Goal: Task Accomplishment & Management: Use online tool/utility

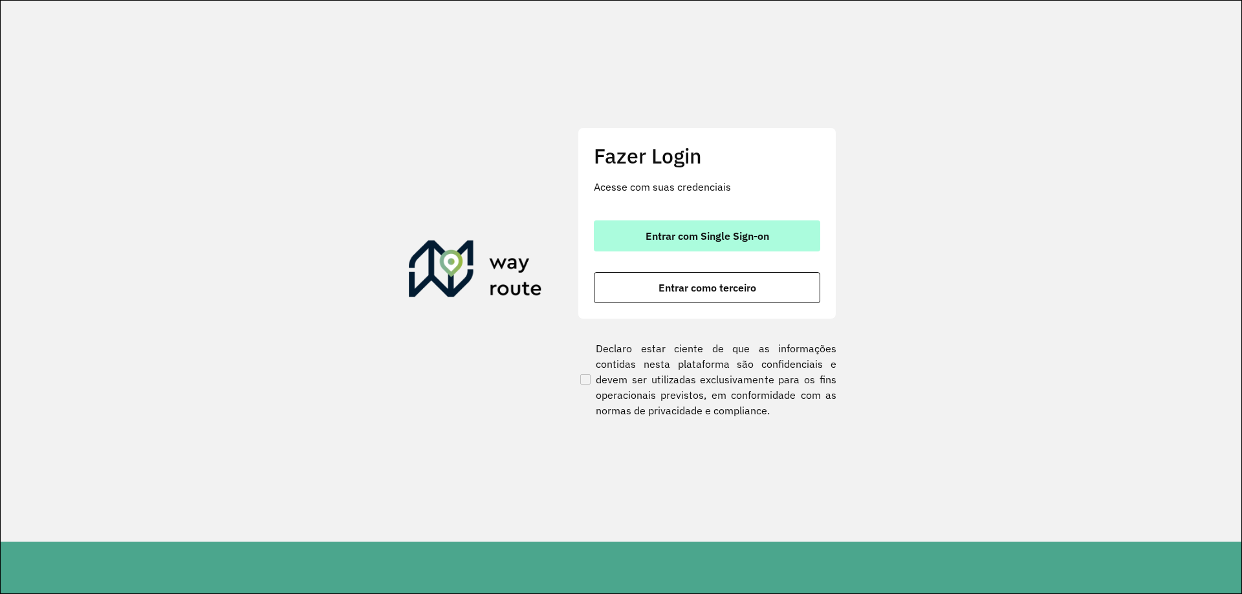
click at [700, 225] on button "Entrar com Single Sign-on" at bounding box center [707, 236] width 226 height 31
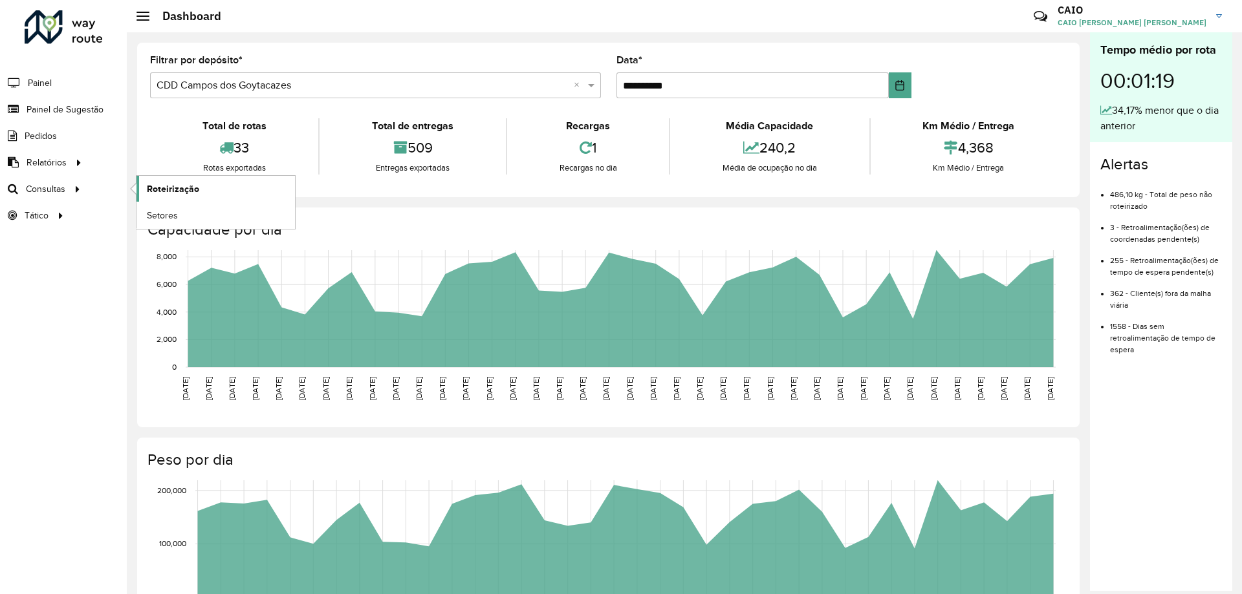
click at [173, 194] on span "Roteirização" at bounding box center [173, 189] width 52 height 14
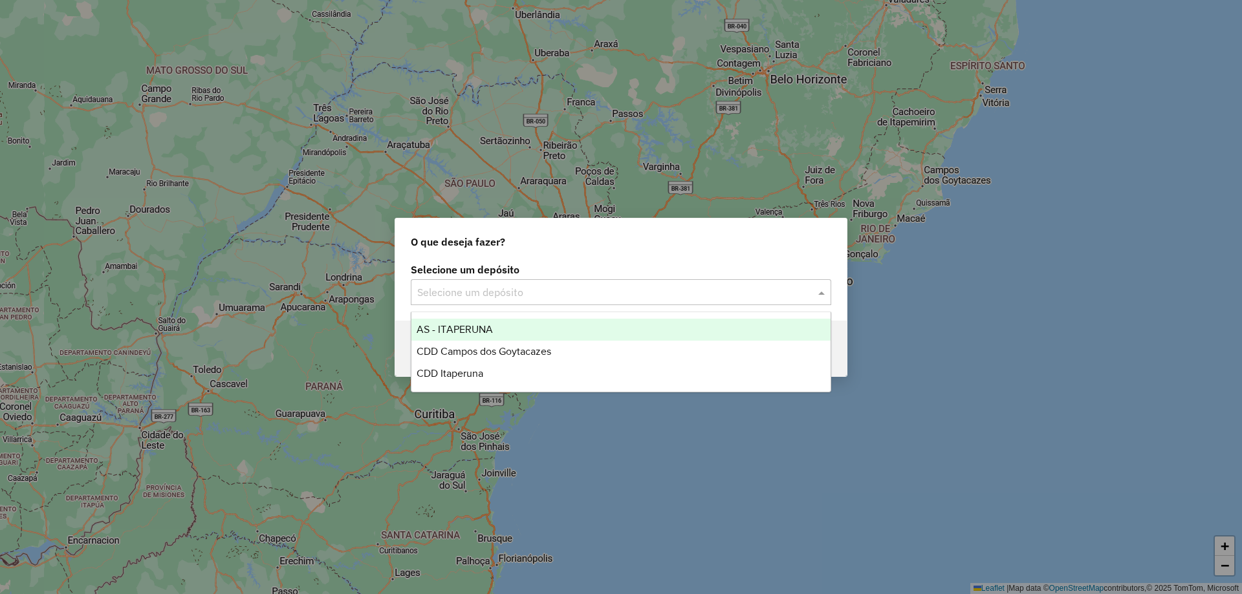
click at [519, 290] on input "text" at bounding box center [608, 293] width 382 height 16
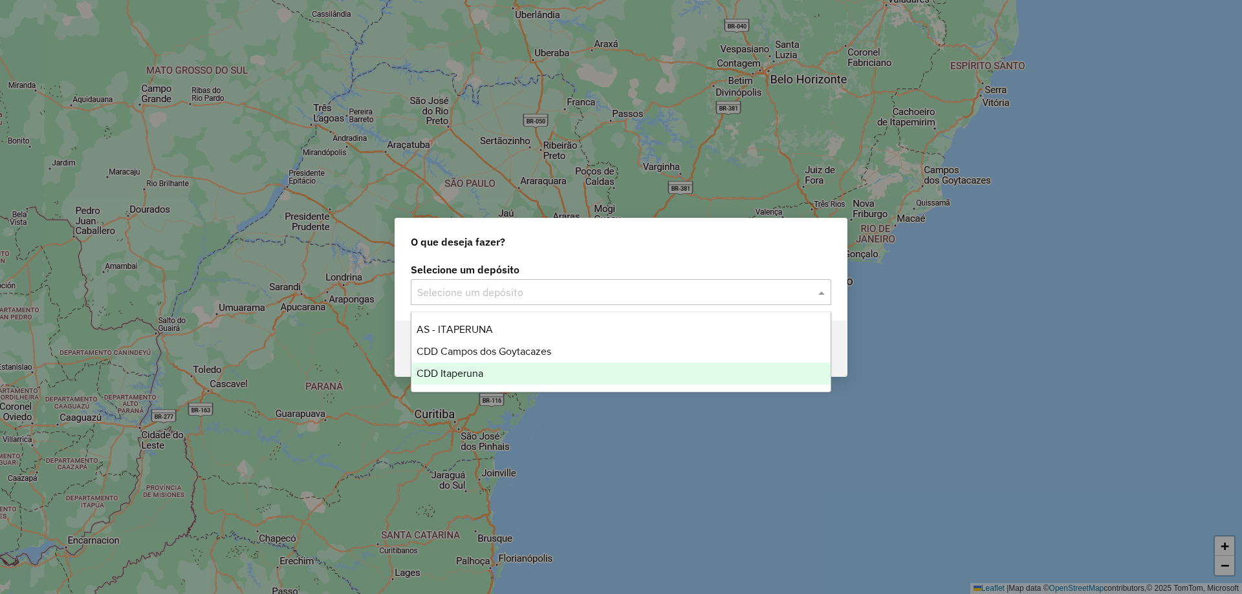
click at [473, 369] on span "CDD Itaperuna" at bounding box center [449, 373] width 67 height 11
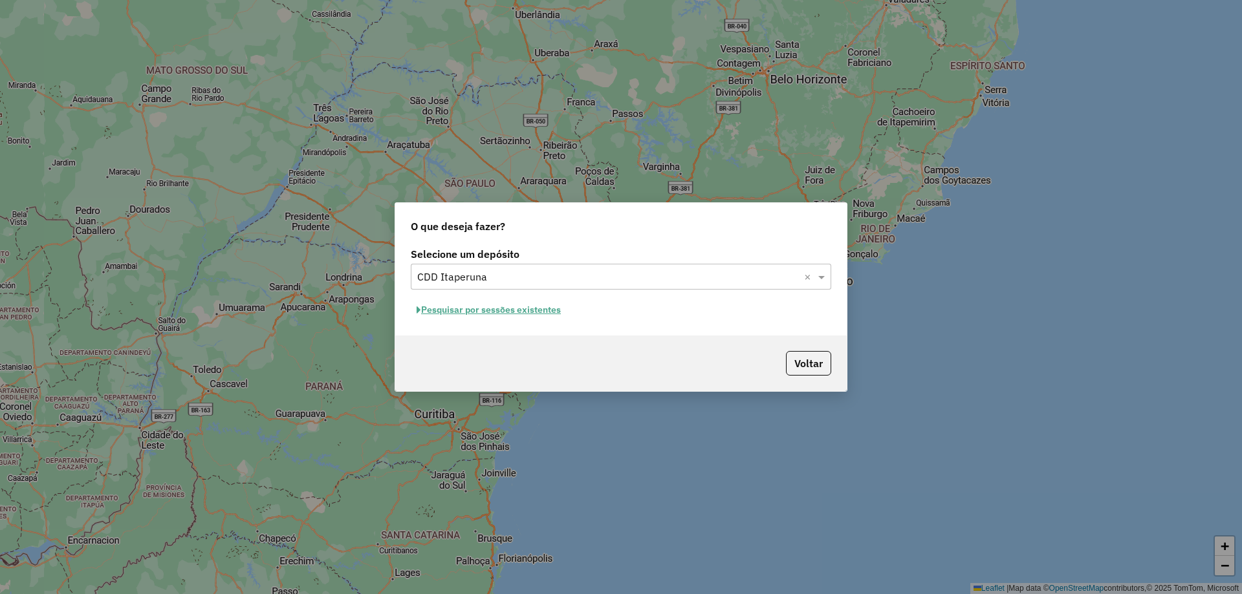
click at [527, 308] on button "Pesquisar por sessões existentes" at bounding box center [489, 310] width 156 height 20
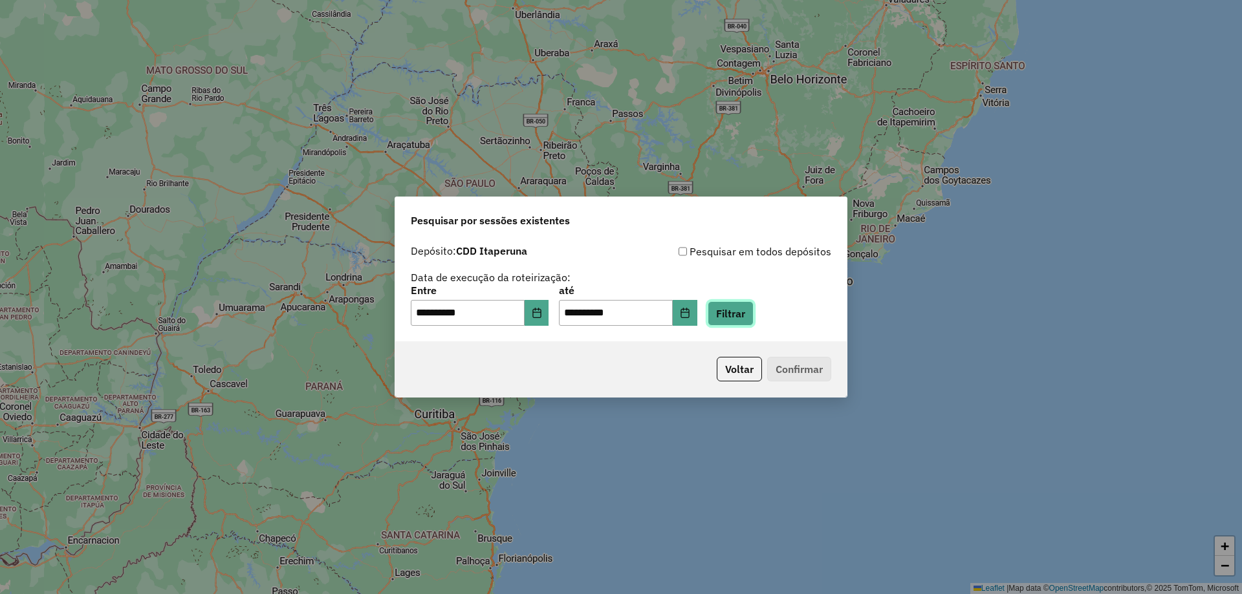
click at [742, 315] on button "Filtrar" at bounding box center [730, 313] width 46 height 25
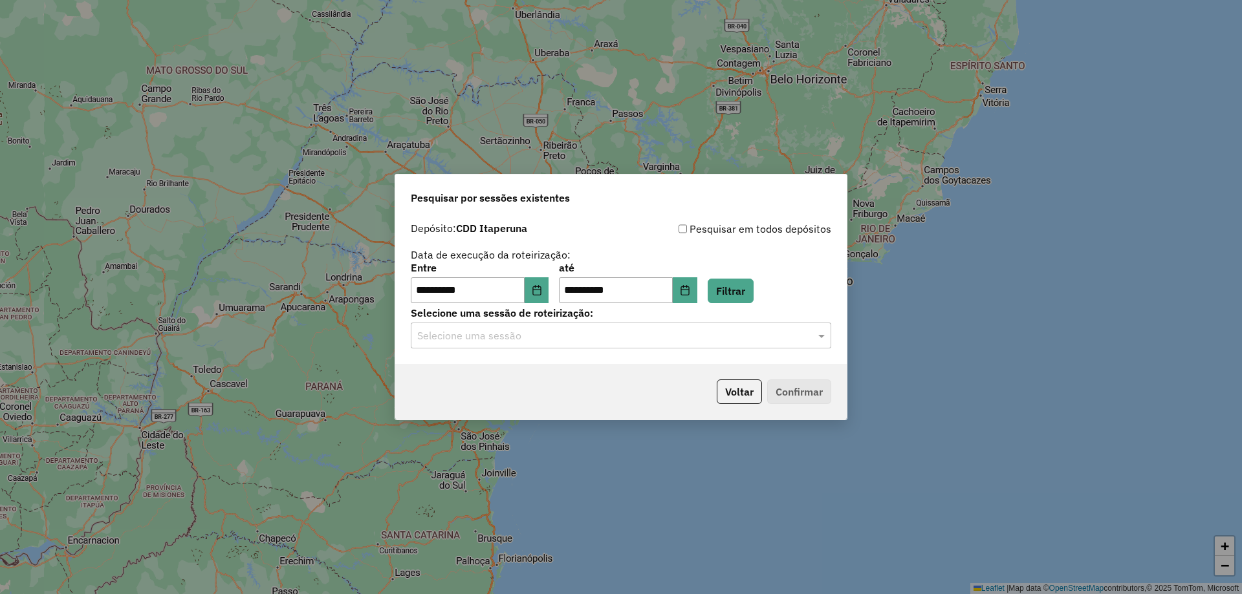
click at [636, 337] on input "text" at bounding box center [608, 336] width 382 height 16
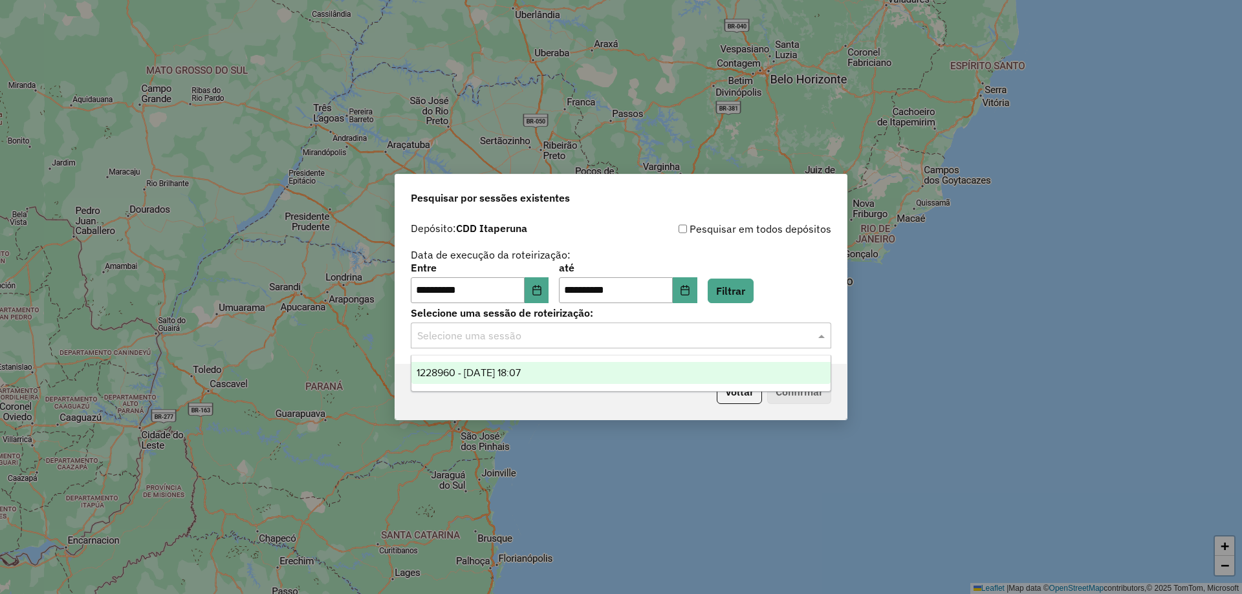
click at [605, 372] on div "1228960 - 13/08/2025 18:07" at bounding box center [620, 373] width 419 height 22
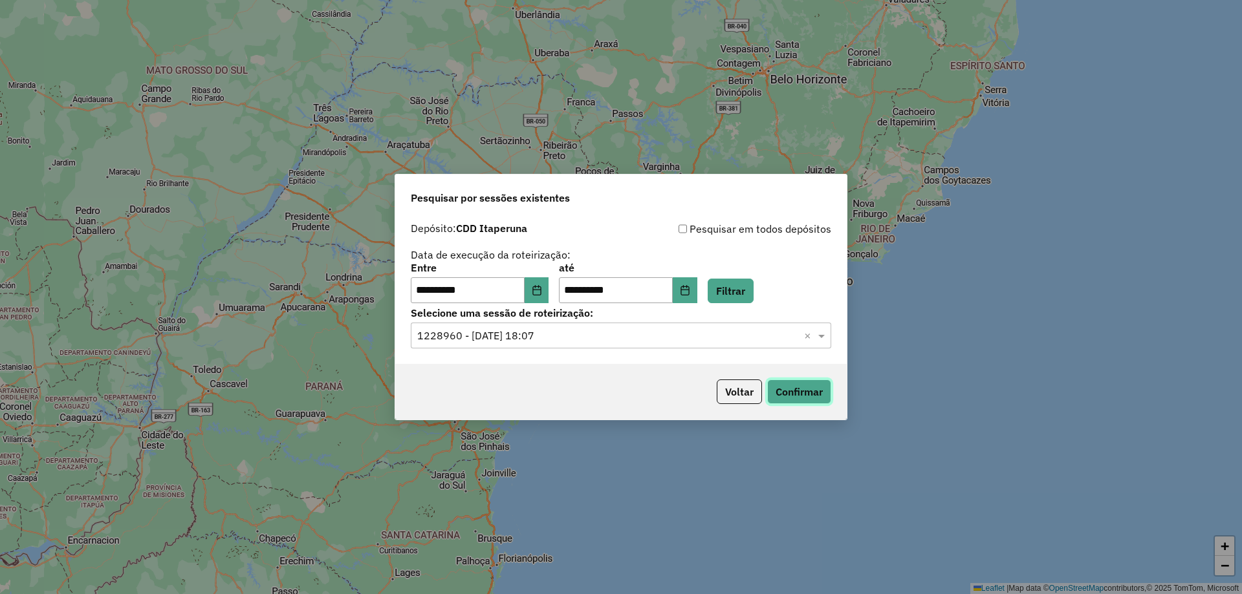
click at [795, 391] on button "Confirmar" at bounding box center [799, 392] width 64 height 25
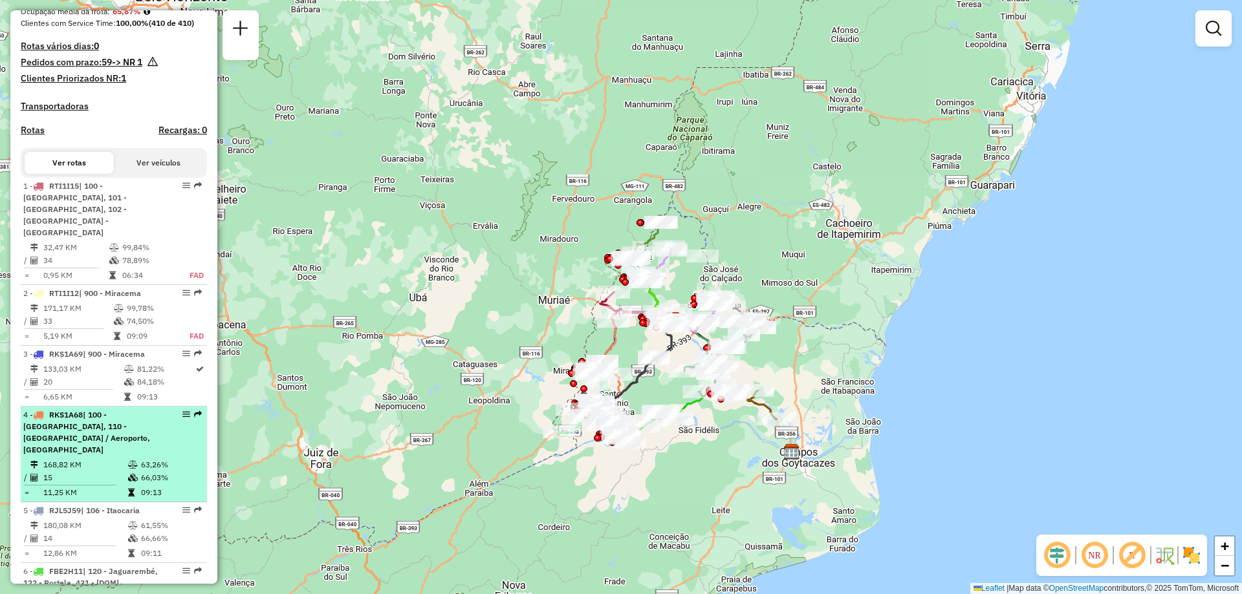
scroll to position [388, 0]
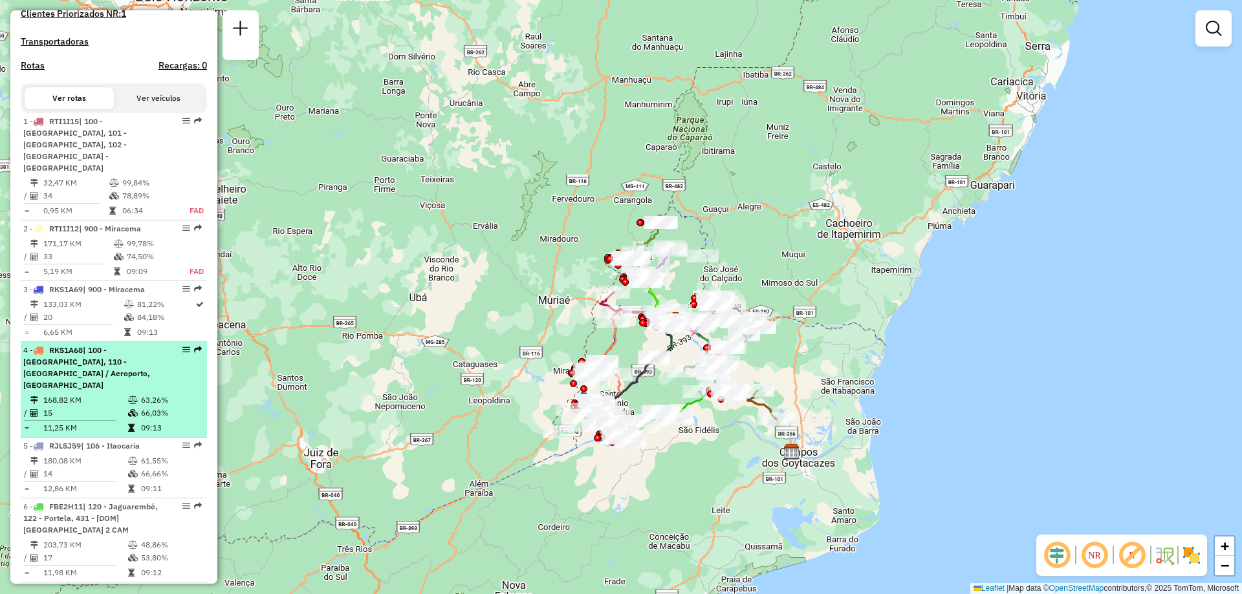
click at [114, 350] on span "| 100 - [GEOGRAPHIC_DATA], 110 - [GEOGRAPHIC_DATA] / Aeroporto, [GEOGRAPHIC_DAT…" at bounding box center [86, 367] width 127 height 45
select select "**********"
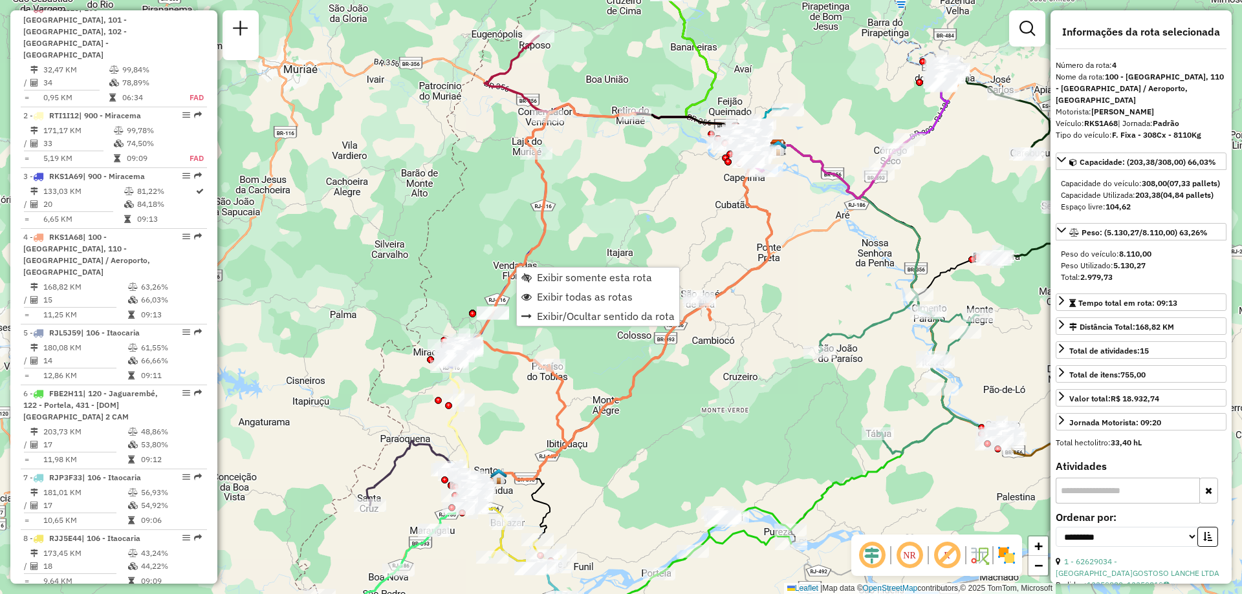
scroll to position [708, 0]
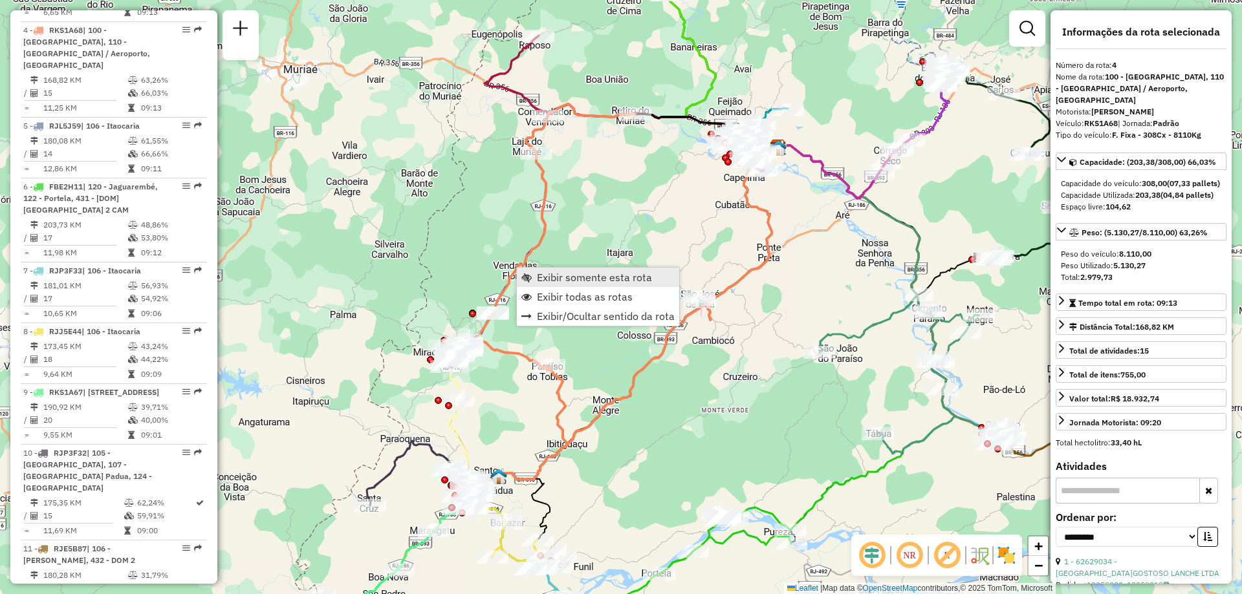
click at [557, 270] on link "Exibir somente esta rota" at bounding box center [598, 277] width 162 height 19
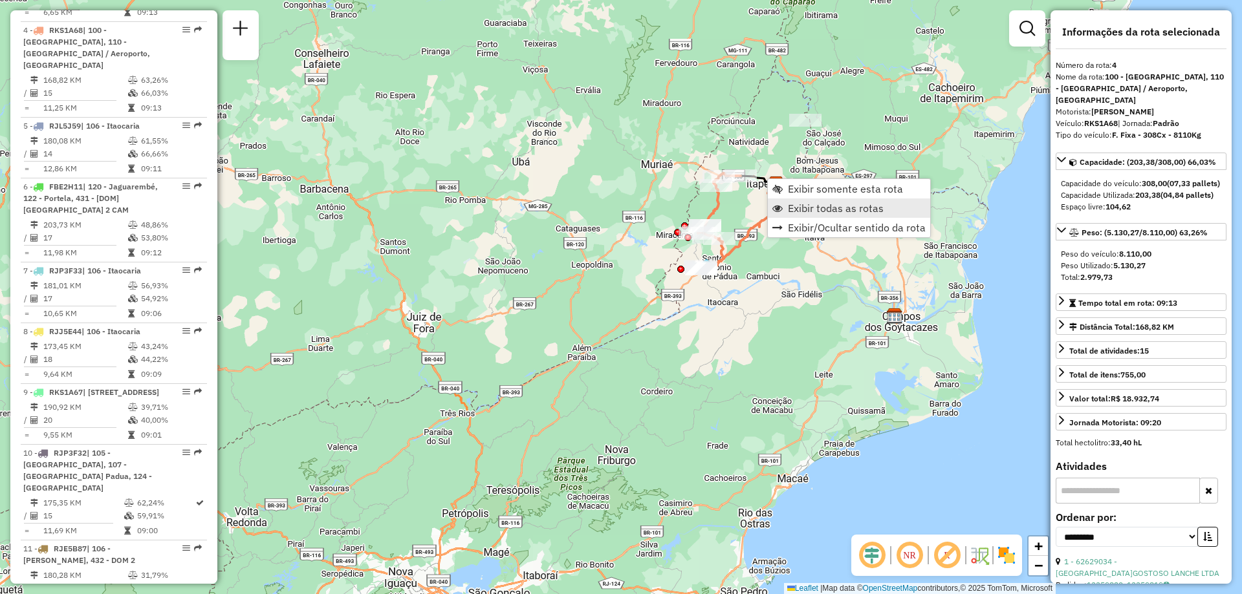
click at [826, 211] on span "Exibir todas as rotas" at bounding box center [836, 208] width 96 height 10
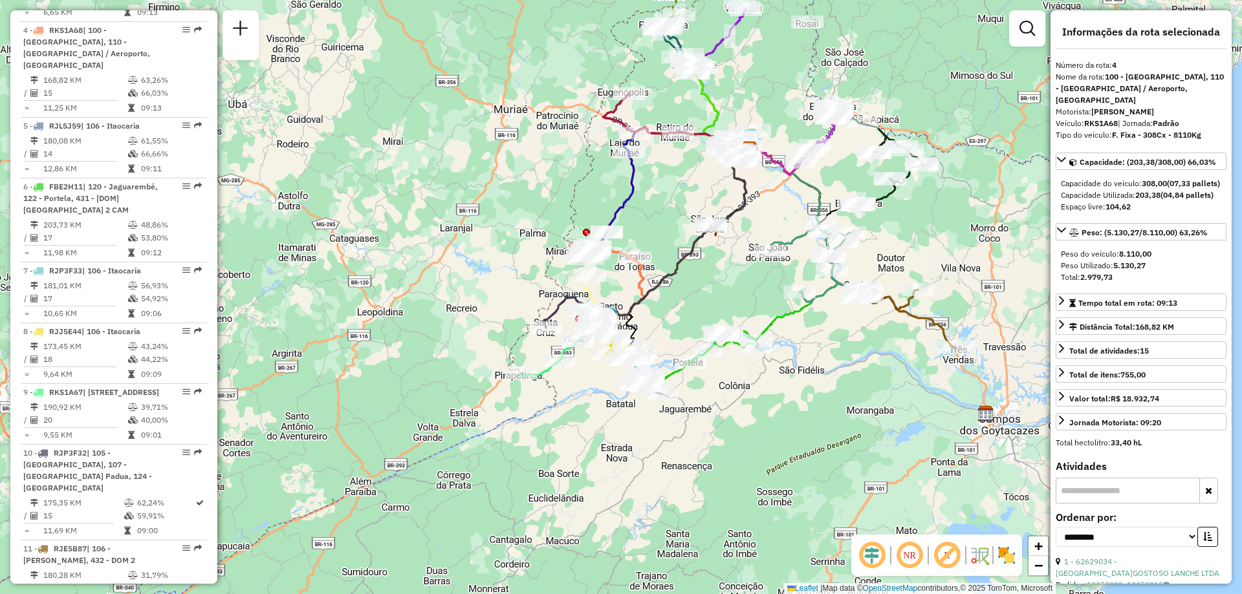
drag, startPoint x: 814, startPoint y: 208, endPoint x: 559, endPoint y: 216, distance: 254.9
click at [559, 216] on div "Janela de atendimento Grade de atendimento Capacidade Transportadoras Veículos …" at bounding box center [621, 297] width 1242 height 594
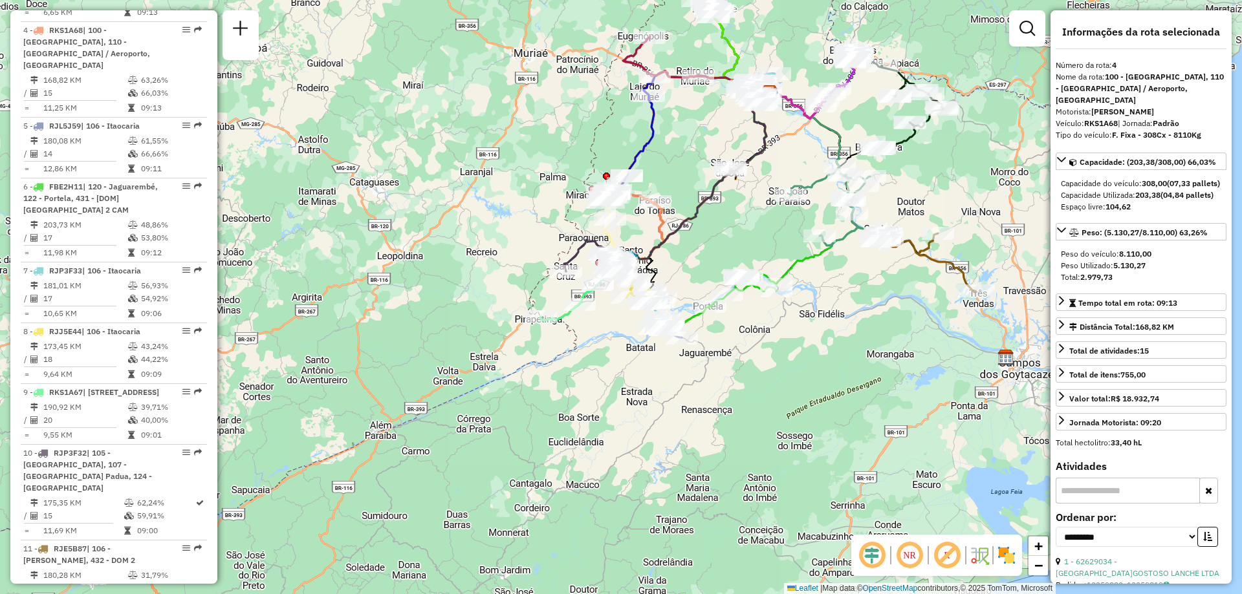
click at [721, 325] on div "Janela de atendimento Grade de atendimento Capacidade Transportadoras Veículos …" at bounding box center [621, 297] width 1242 height 594
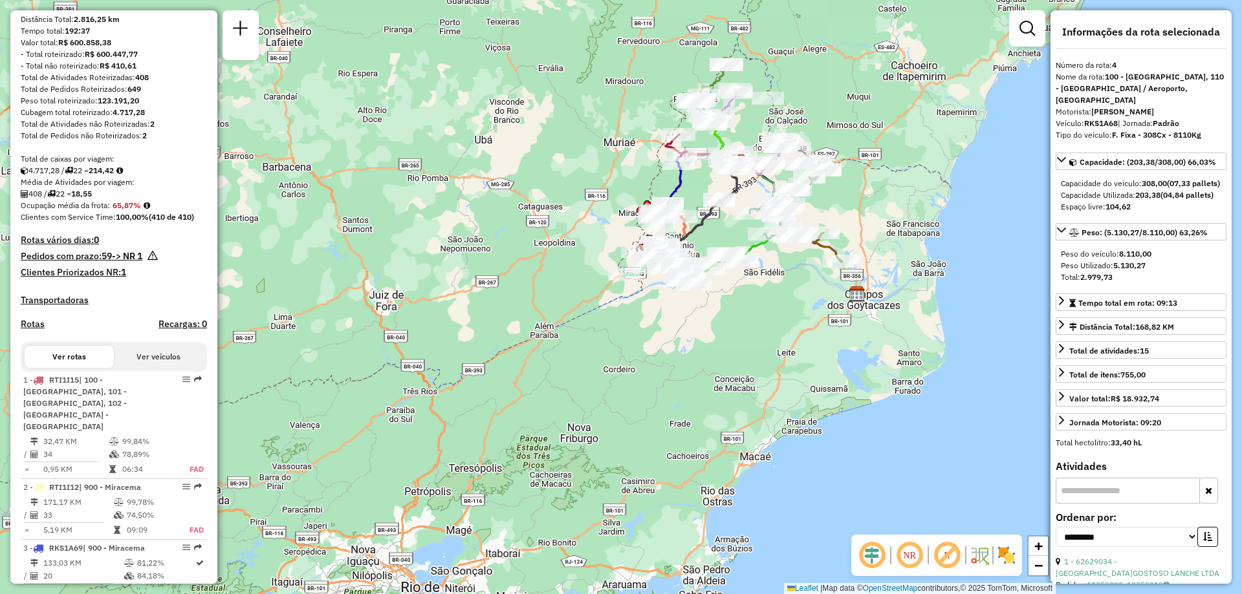
scroll to position [194, 0]
